Goal: Navigation & Orientation: Find specific page/section

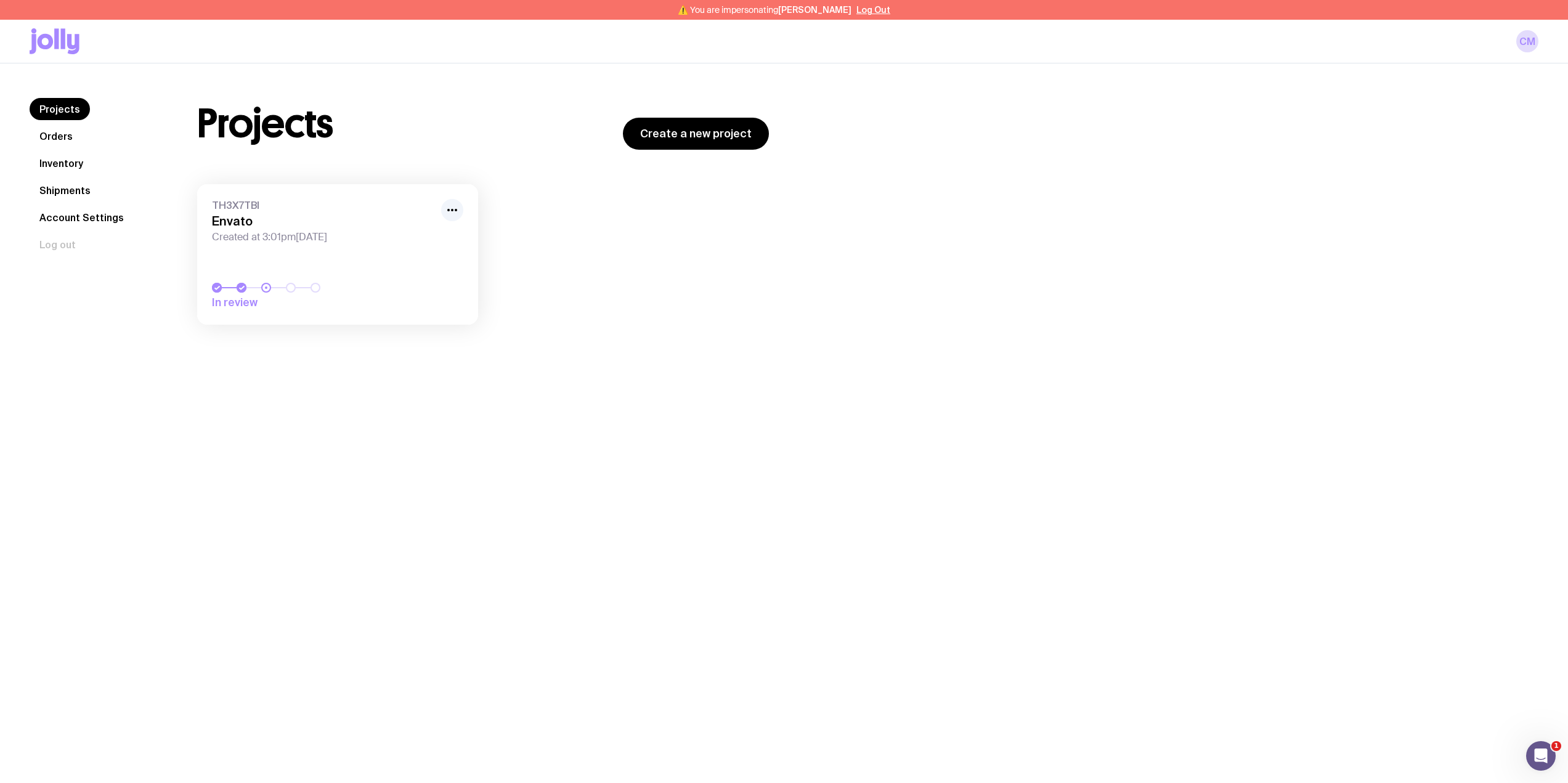
drag, startPoint x: 51, startPoint y: 147, endPoint x: 59, endPoint y: 151, distance: 8.9
click at [51, 146] on nav "Projects Orders Inventory Shipments Account Settings Log out" at bounding box center [98, 176] width 138 height 158
click at [61, 159] on link "Inventory" at bounding box center [61, 163] width 64 height 23
click at [68, 165] on link "Inventory" at bounding box center [61, 163] width 64 height 23
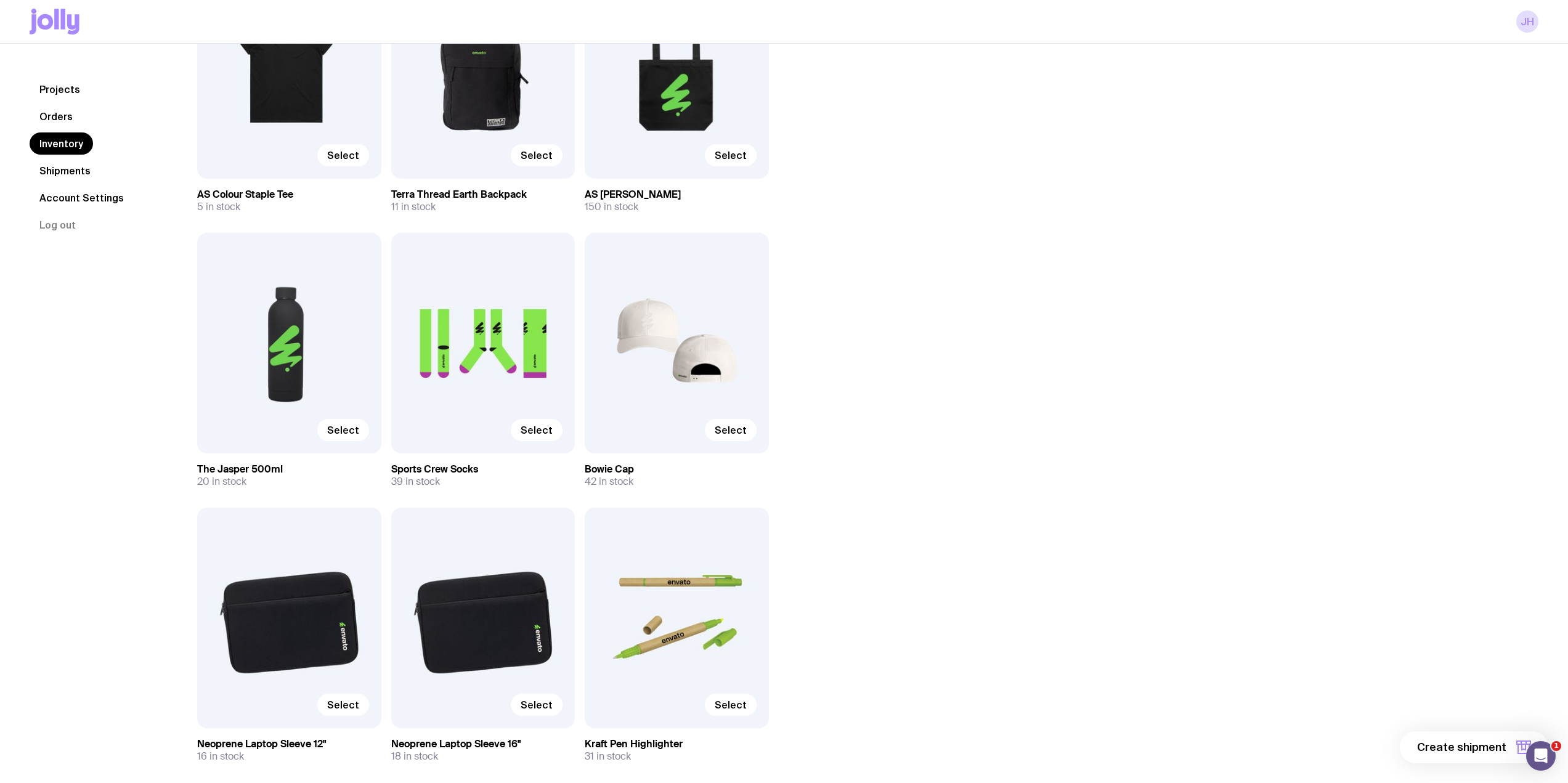
scroll to position [2417, 0]
